Goal: Task Accomplishment & Management: Use online tool/utility

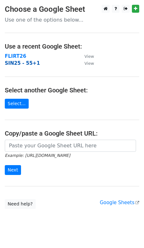
click at [14, 63] on strong "SIN25 - 55+1" at bounding box center [22, 63] width 35 height 6
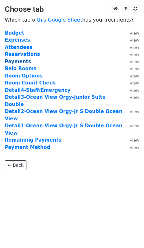
click at [13, 61] on strong "Payments" at bounding box center [18, 62] width 26 height 6
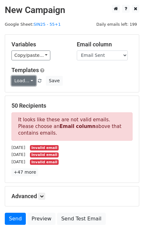
click at [17, 78] on link "Load..." at bounding box center [23, 81] width 24 height 10
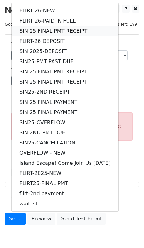
click at [40, 31] on link "SIN 25 FINAL PMT RECEIPT" at bounding box center [65, 31] width 106 height 10
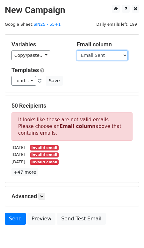
click at [106, 57] on select "Guest Date Type Method AmountDue AmountPaid TransactionFeeOverride TransactionF…" at bounding box center [102, 56] width 51 height 10
select select "Recipient"
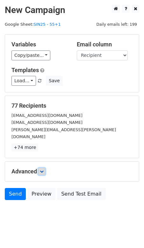
click at [43, 170] on icon at bounding box center [42, 172] width 4 height 4
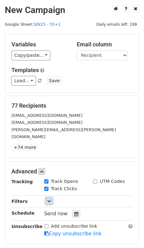
click at [50, 199] on icon at bounding box center [49, 201] width 4 height 4
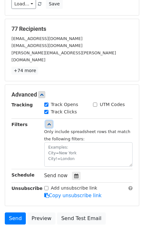
scroll to position [77, 0]
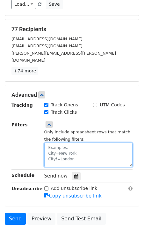
click at [64, 143] on textarea at bounding box center [88, 155] width 88 height 24
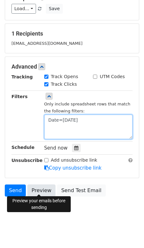
type textarea "Date=08.25.25"
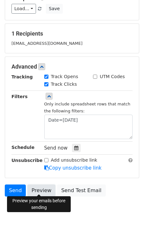
click at [43, 187] on link "Preview" at bounding box center [41, 191] width 28 height 12
click at [43, 192] on link "Preview" at bounding box center [41, 191] width 28 height 12
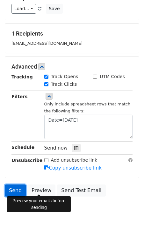
click at [16, 188] on link "Send" at bounding box center [15, 191] width 21 height 12
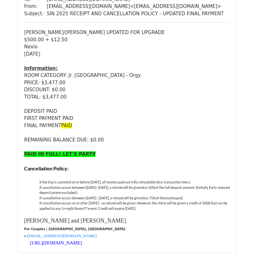
scroll to position [73, 0]
